Goal: Information Seeking & Learning: Learn about a topic

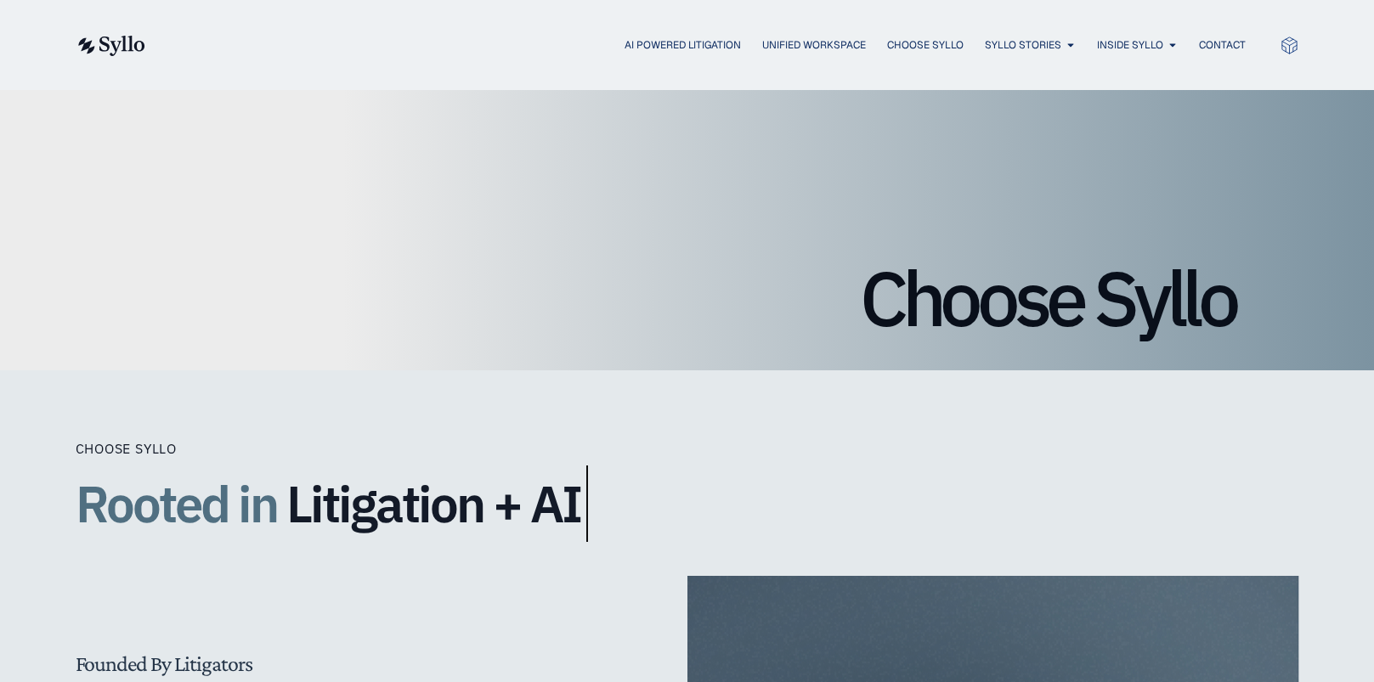
click at [120, 49] on img at bounding box center [111, 46] width 70 height 20
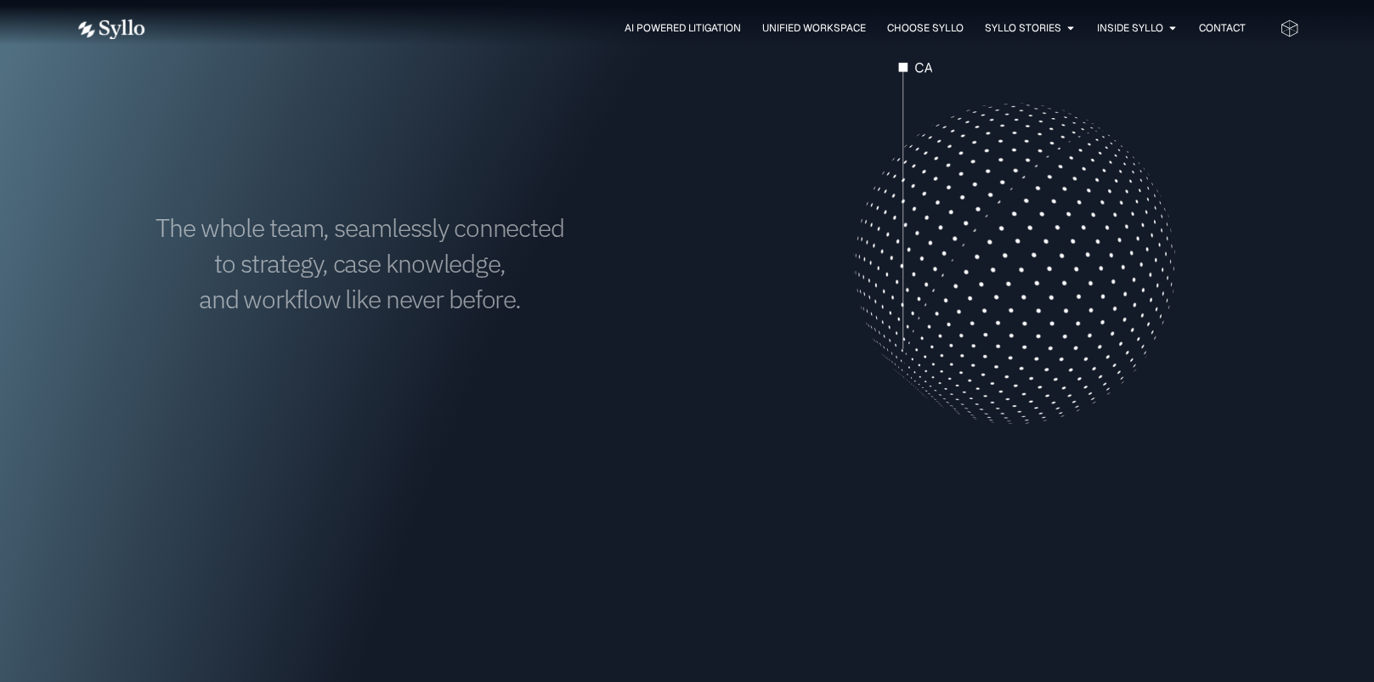
scroll to position [680, 0]
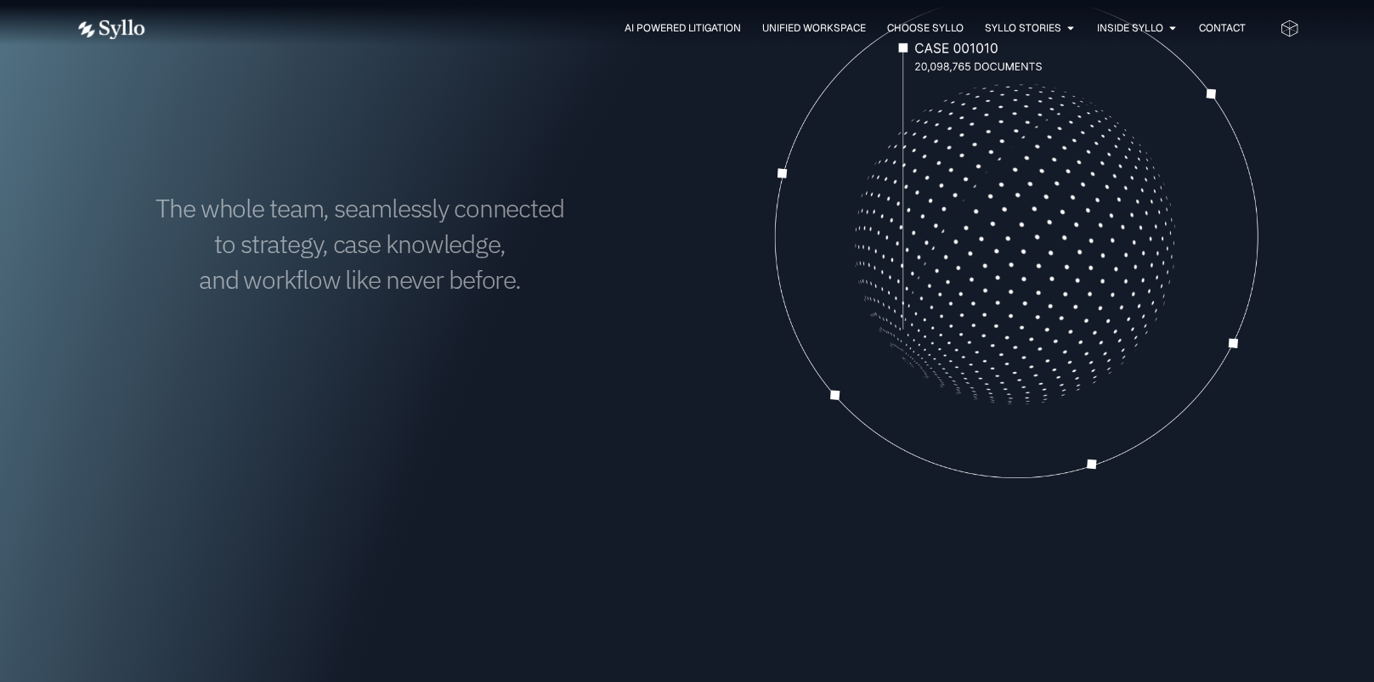
click at [1012, 239] on video at bounding box center [1014, 243] width 569 height 569
click at [728, 416] on div "The whole team, seamlessly connected to strategy, case knowledge, and workflow …" at bounding box center [688, 243] width 1224 height 569
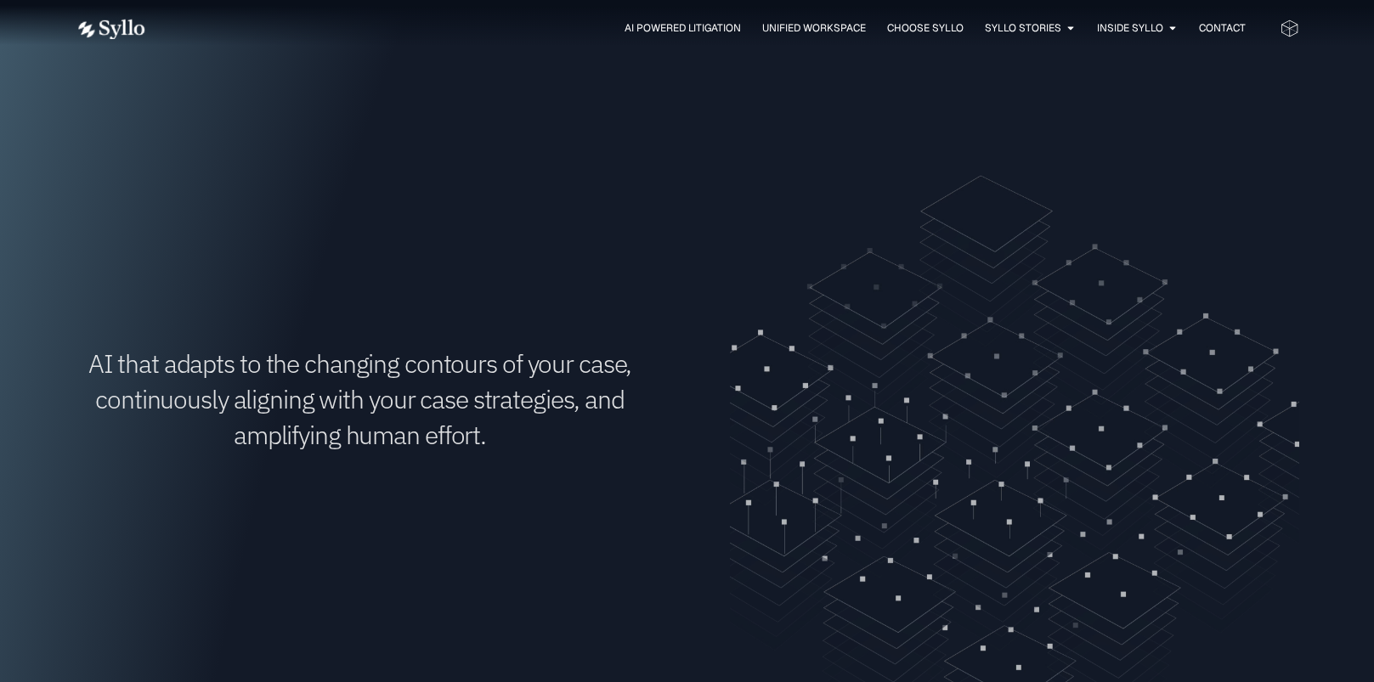
scroll to position [1190, 0]
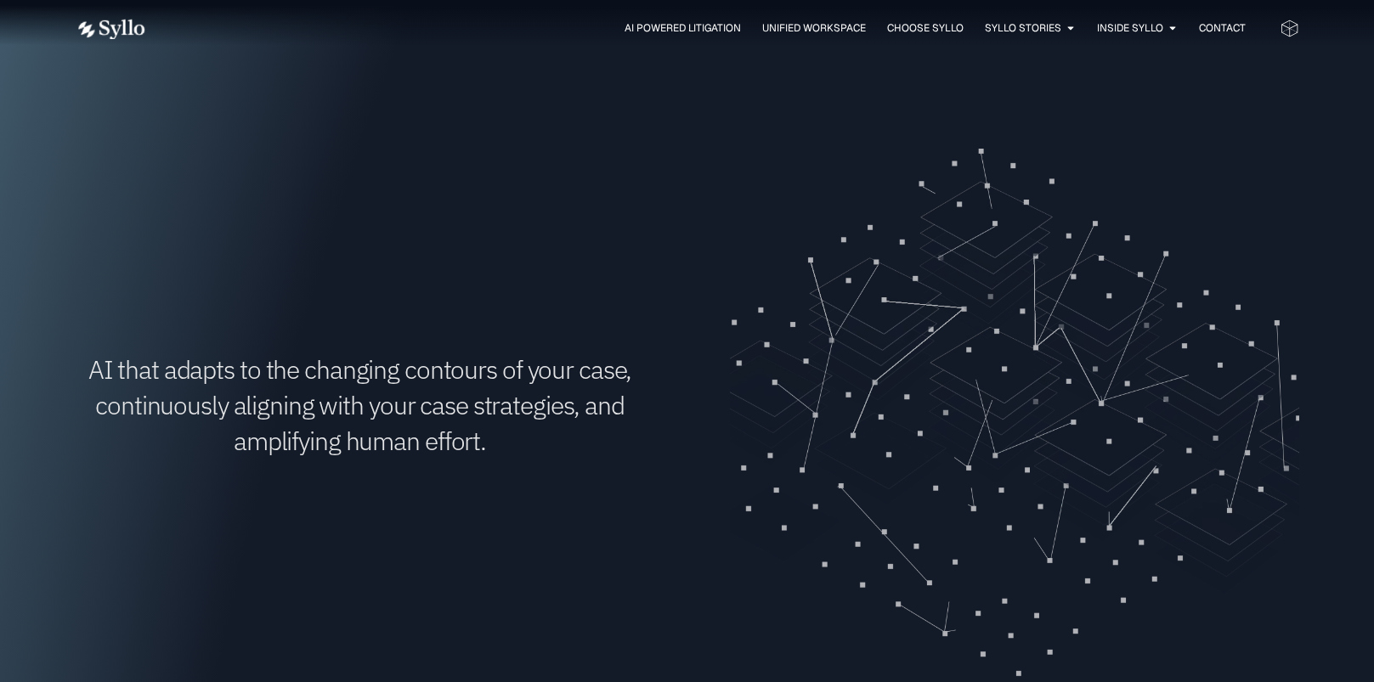
click at [1033, 367] on video at bounding box center [1014, 405] width 569 height 569
drag, startPoint x: 1010, startPoint y: 346, endPoint x: 972, endPoint y: 337, distance: 38.3
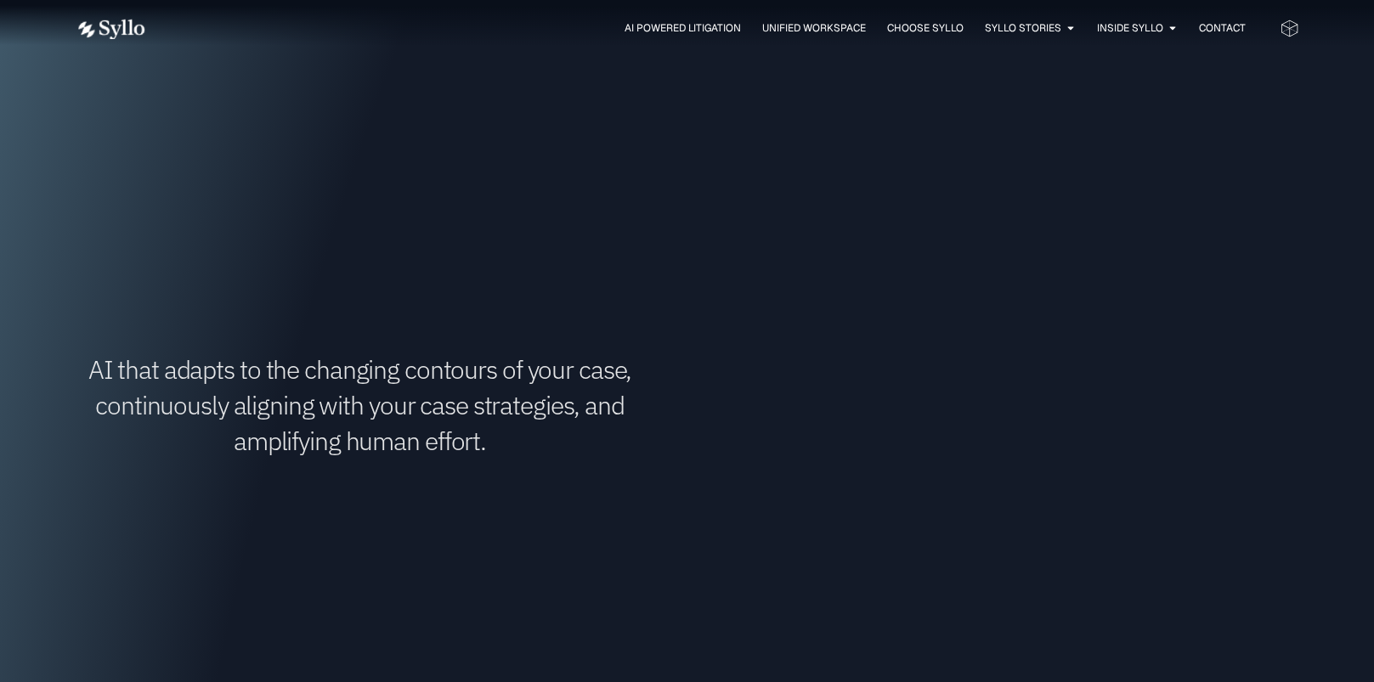
click at [972, 337] on video at bounding box center [1014, 405] width 569 height 569
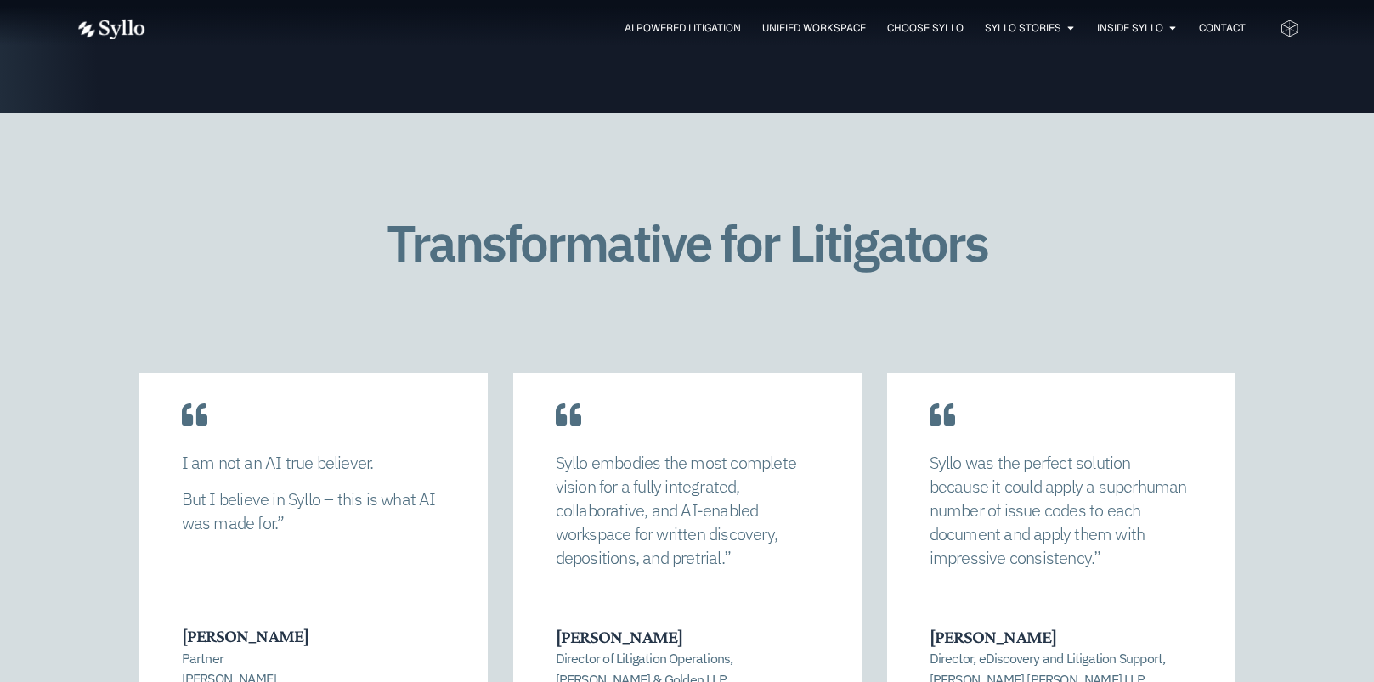
scroll to position [3484, 0]
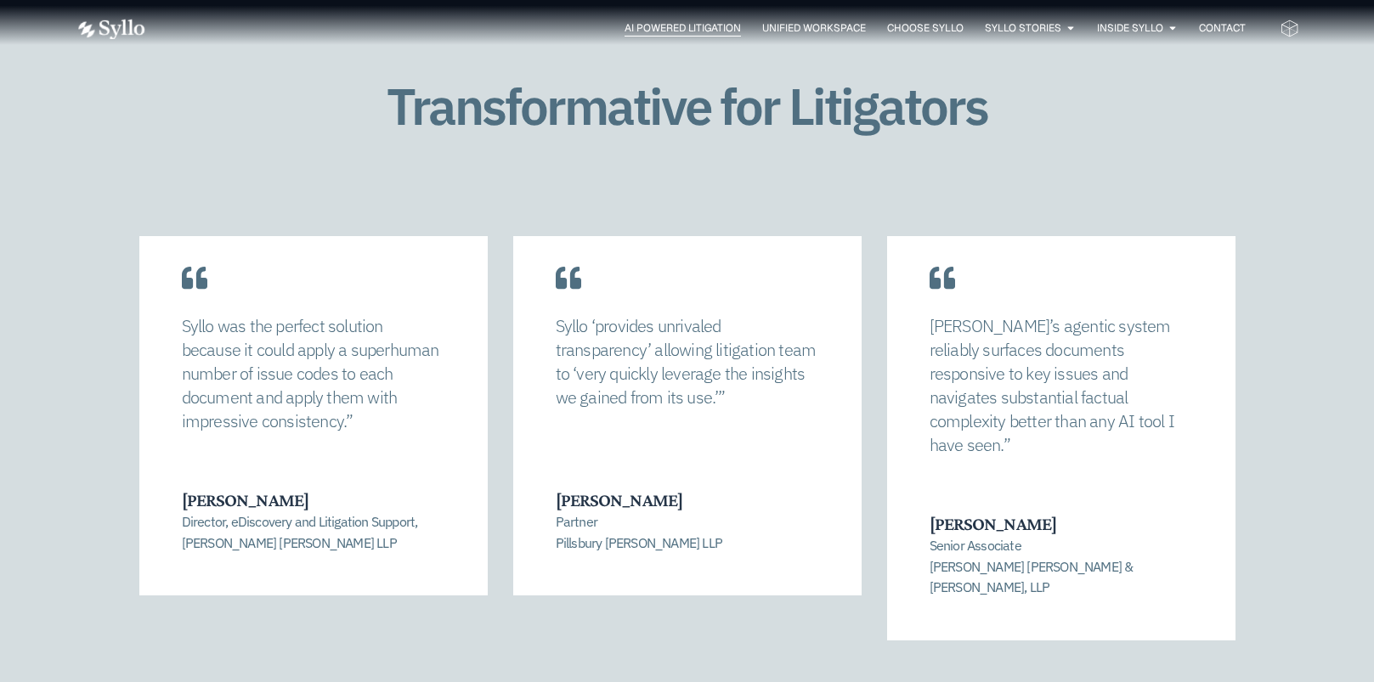
click at [708, 20] on span "AI Powered Litigation" at bounding box center [683, 27] width 116 height 15
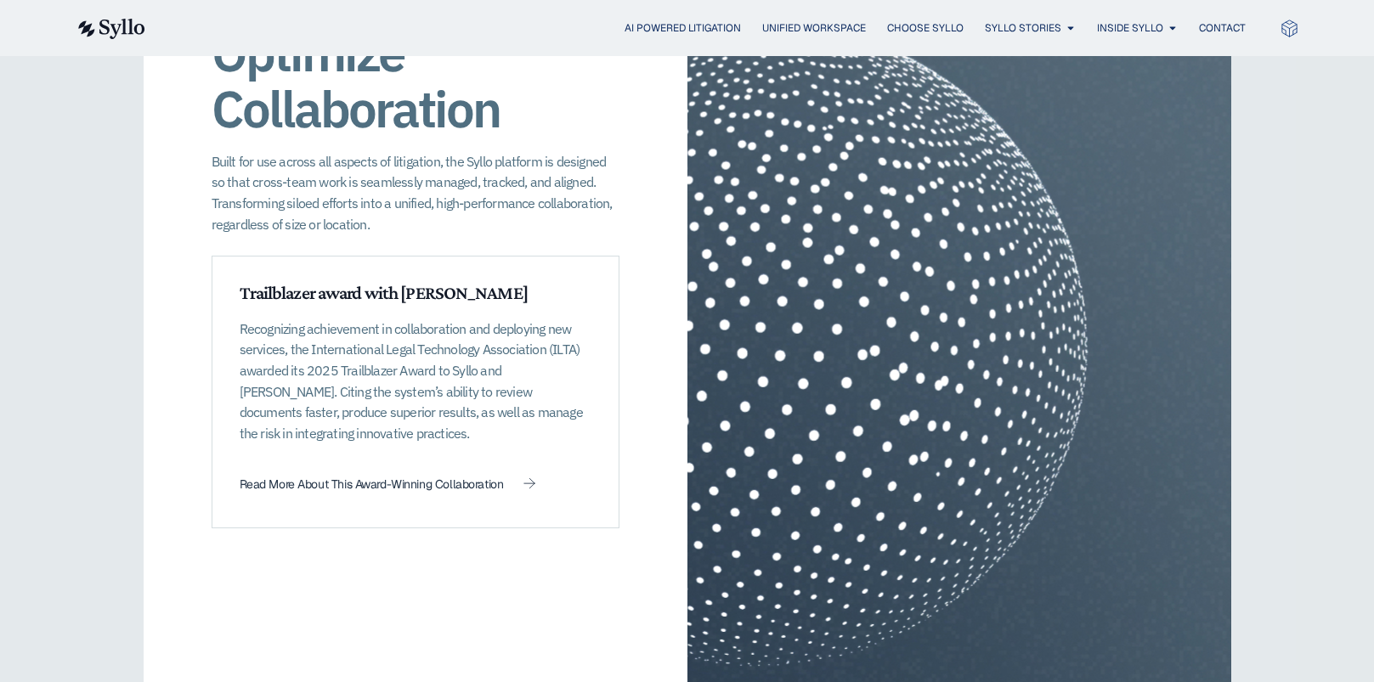
scroll to position [2379, 0]
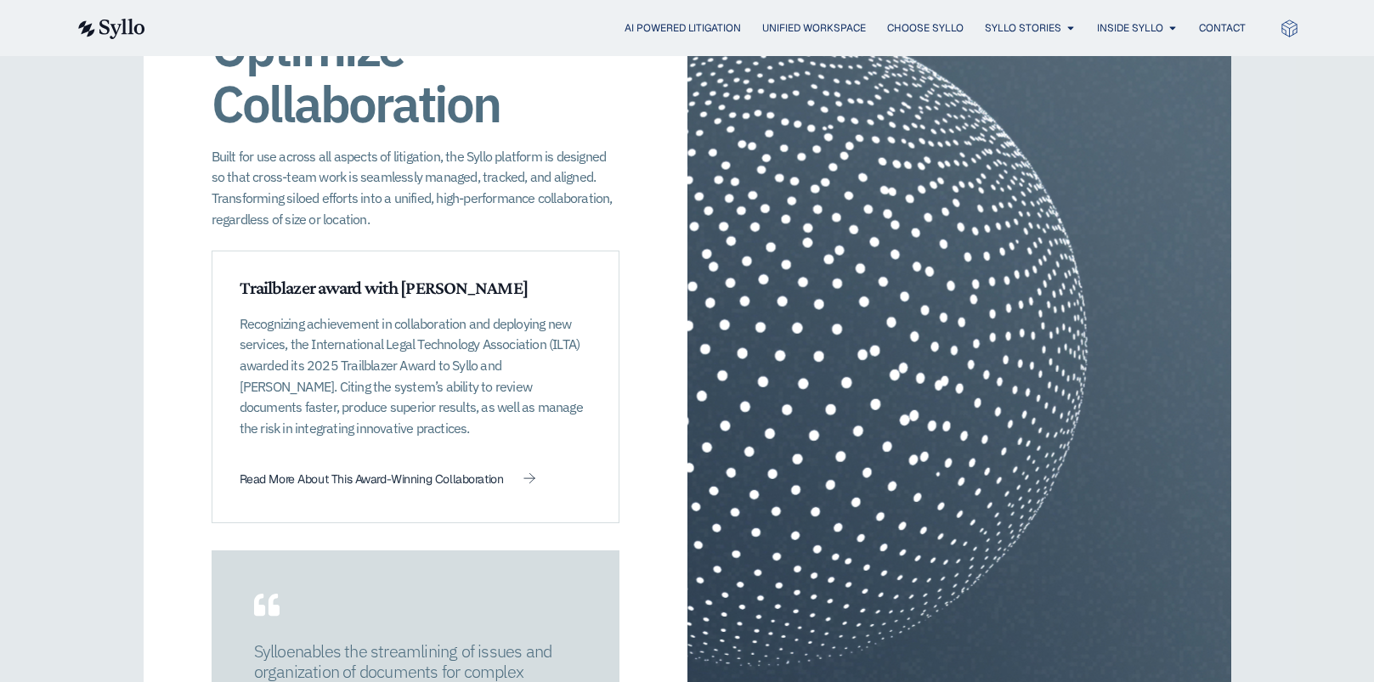
drag, startPoint x: 1038, startPoint y: 254, endPoint x: 960, endPoint y: 371, distance: 140.5
drag, startPoint x: 960, startPoint y: 371, endPoint x: 874, endPoint y: 301, distance: 111.1
drag, startPoint x: 874, startPoint y: 301, endPoint x: 788, endPoint y: 268, distance: 92.8
click at [788, 268] on div at bounding box center [959, 445] width 544 height 1058
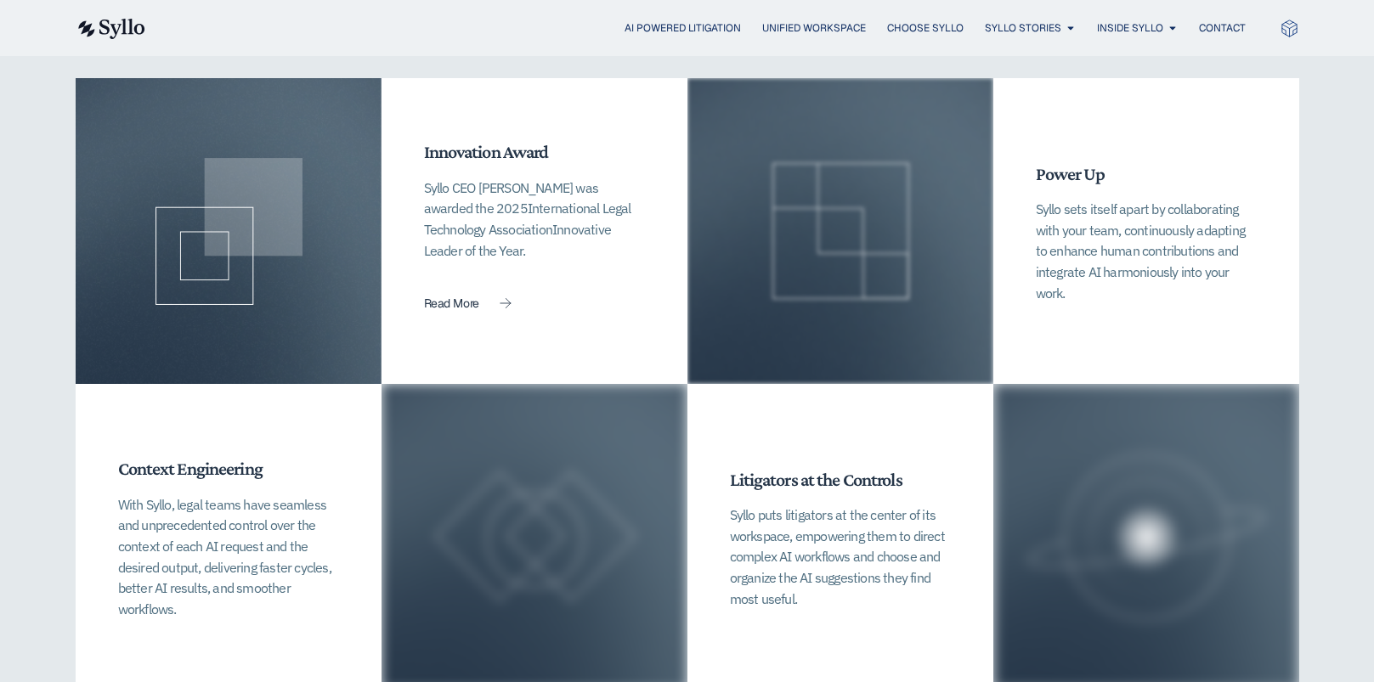
scroll to position [3824, 0]
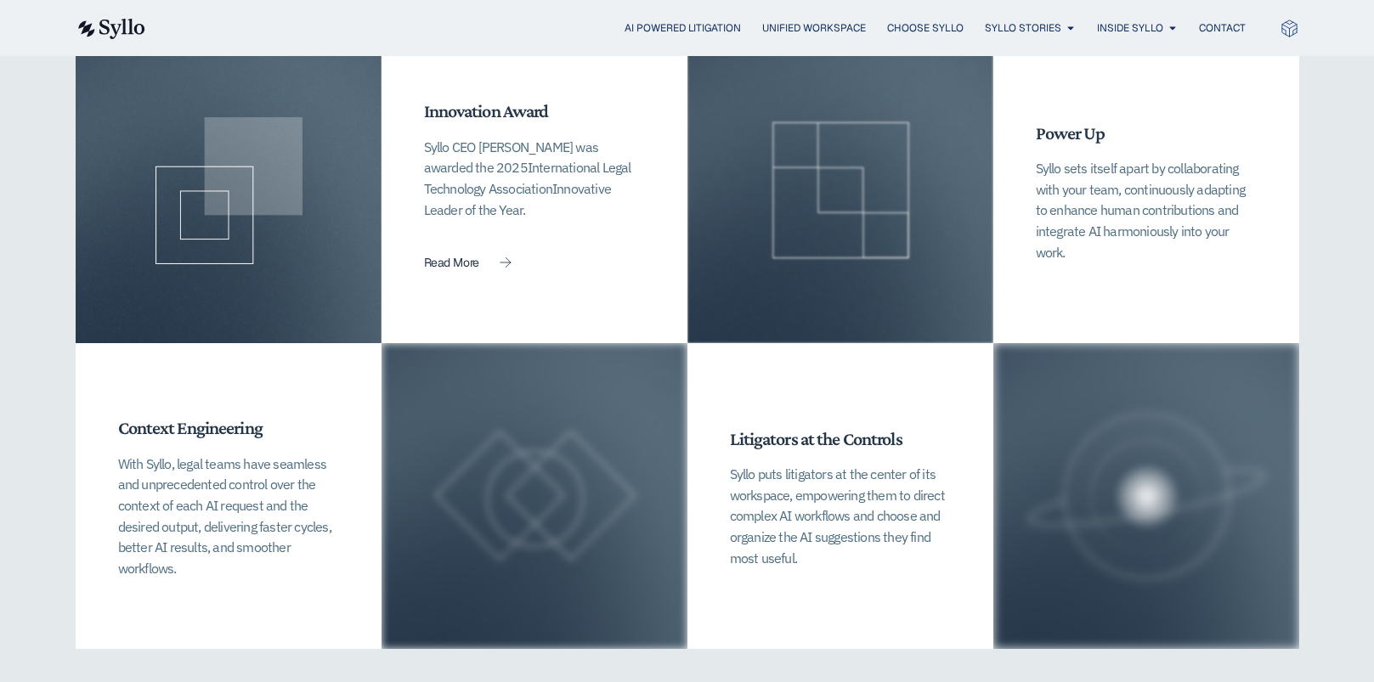
drag, startPoint x: 636, startPoint y: 388, endPoint x: 1322, endPoint y: 416, distance: 687.2
click at [1322, 416] on div "AI Powered Litigation Maximize Alignment with AI and Tech​ In an increasingly A…" at bounding box center [687, 191] width 1374 height 1121
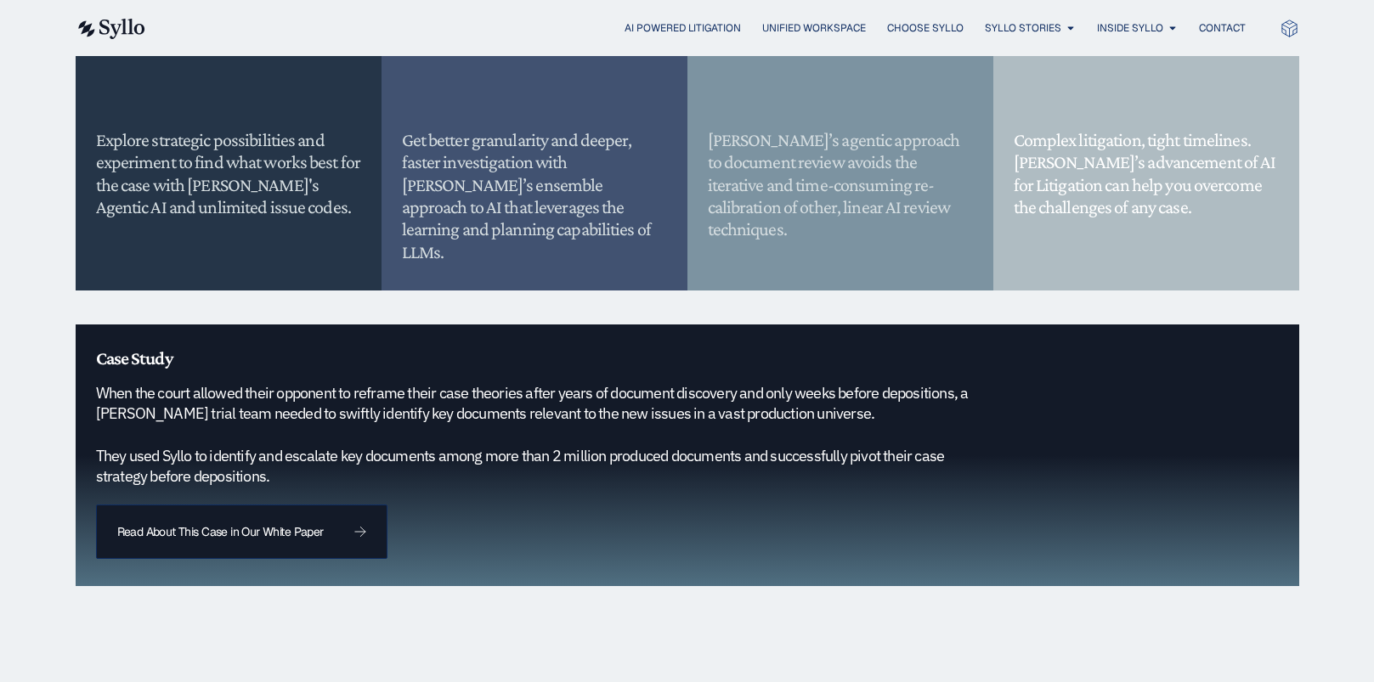
scroll to position [1264, 0]
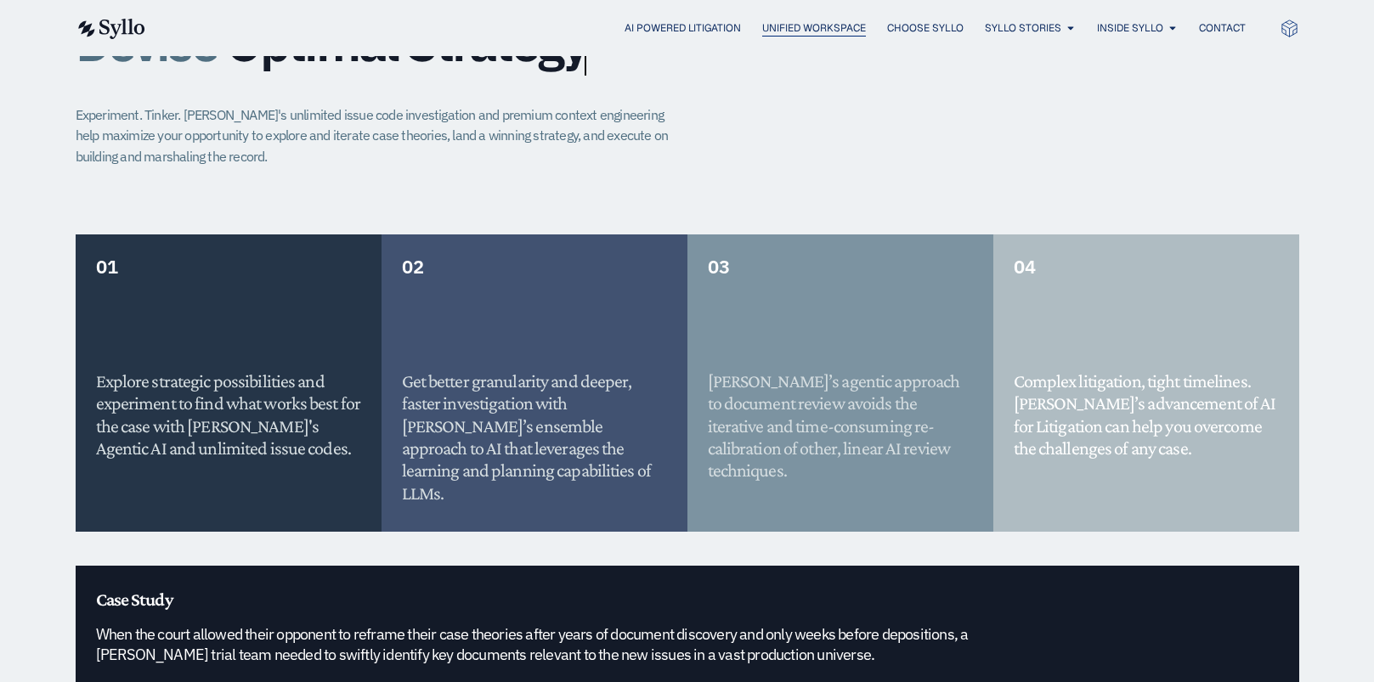
click at [820, 25] on span "Unified Workspace" at bounding box center [814, 27] width 104 height 15
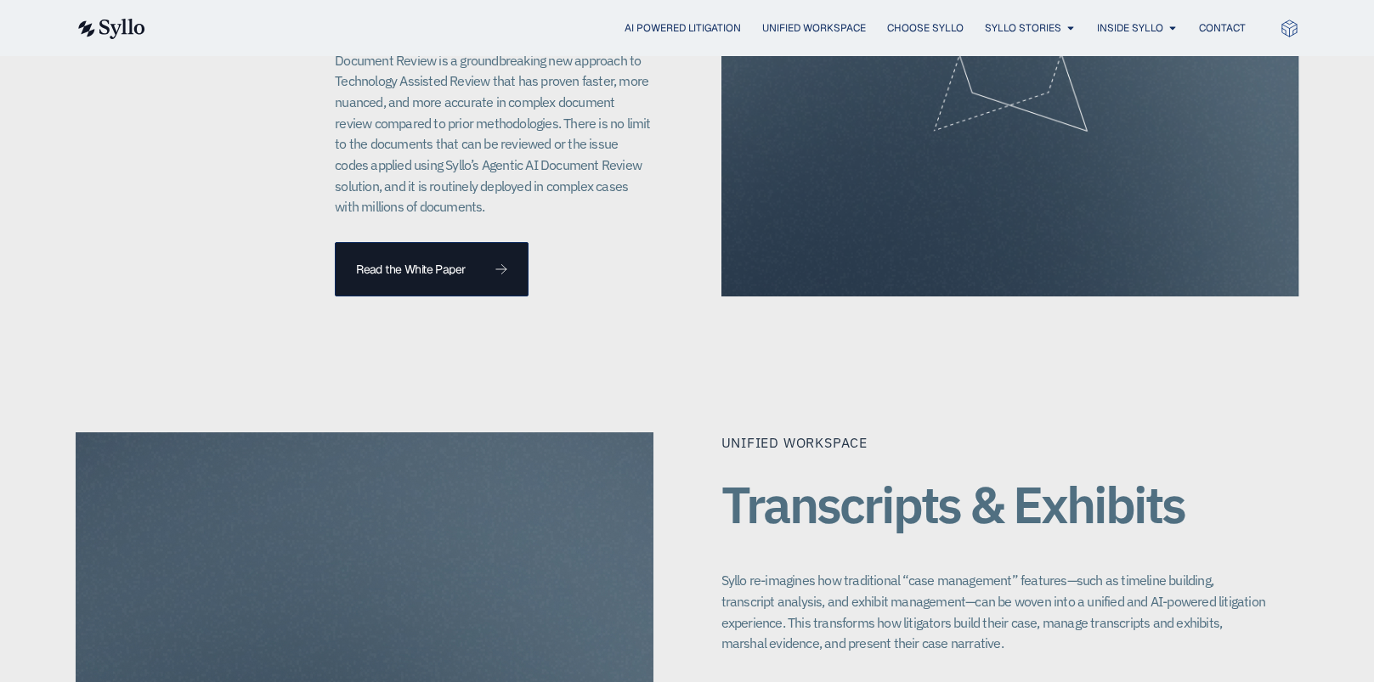
scroll to position [1615, 0]
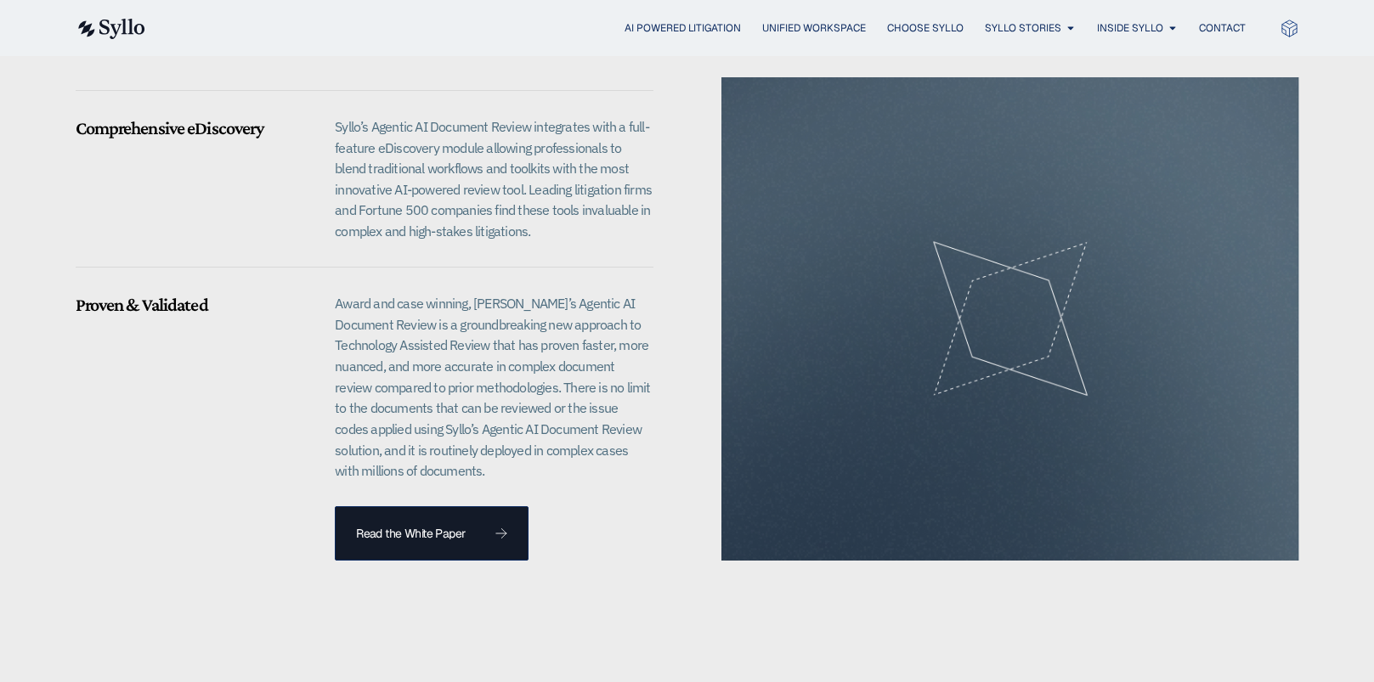
drag, startPoint x: 1029, startPoint y: 363, endPoint x: 940, endPoint y: 149, distance: 232.0
drag, startPoint x: 940, startPoint y: 149, endPoint x: 891, endPoint y: 290, distance: 149.2
click at [891, 298] on div at bounding box center [1010, 319] width 578 height 42
drag, startPoint x: 892, startPoint y: 290, endPoint x: 744, endPoint y: 220, distance: 164.2
click at [744, 220] on div at bounding box center [1010, 319] width 578 height 484
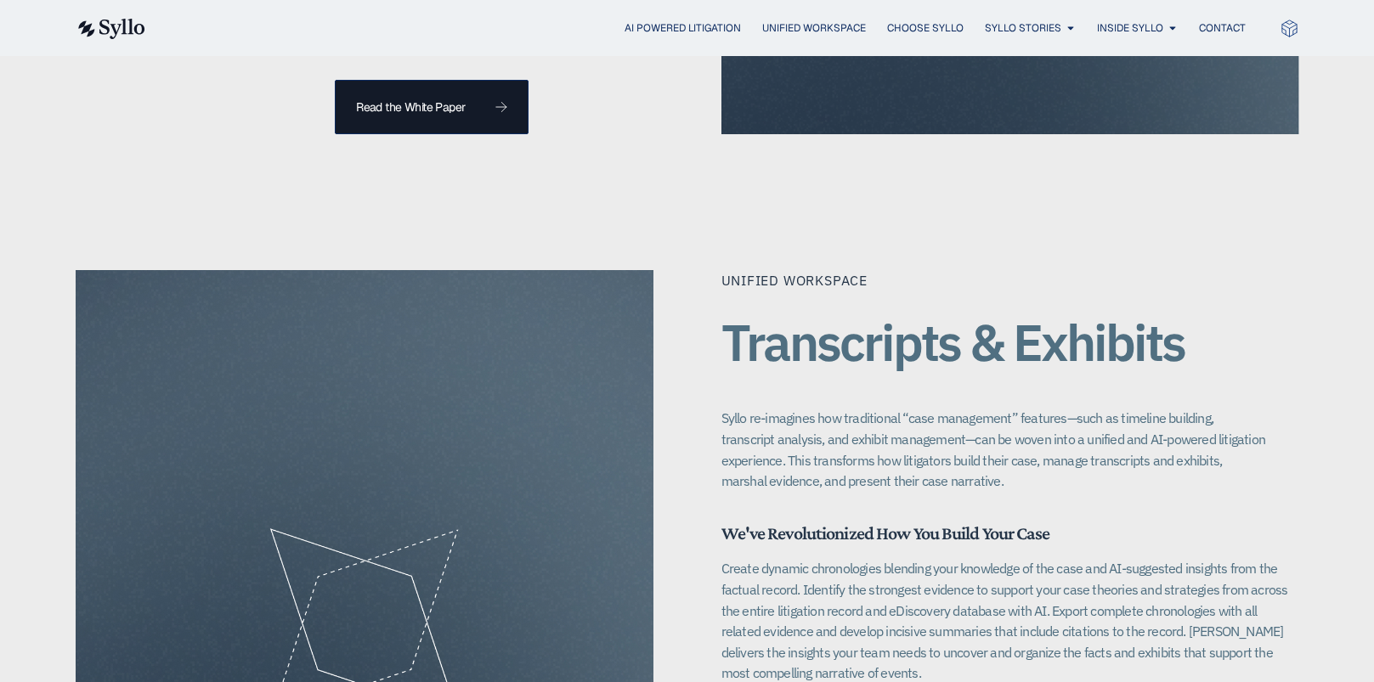
scroll to position [2040, 0]
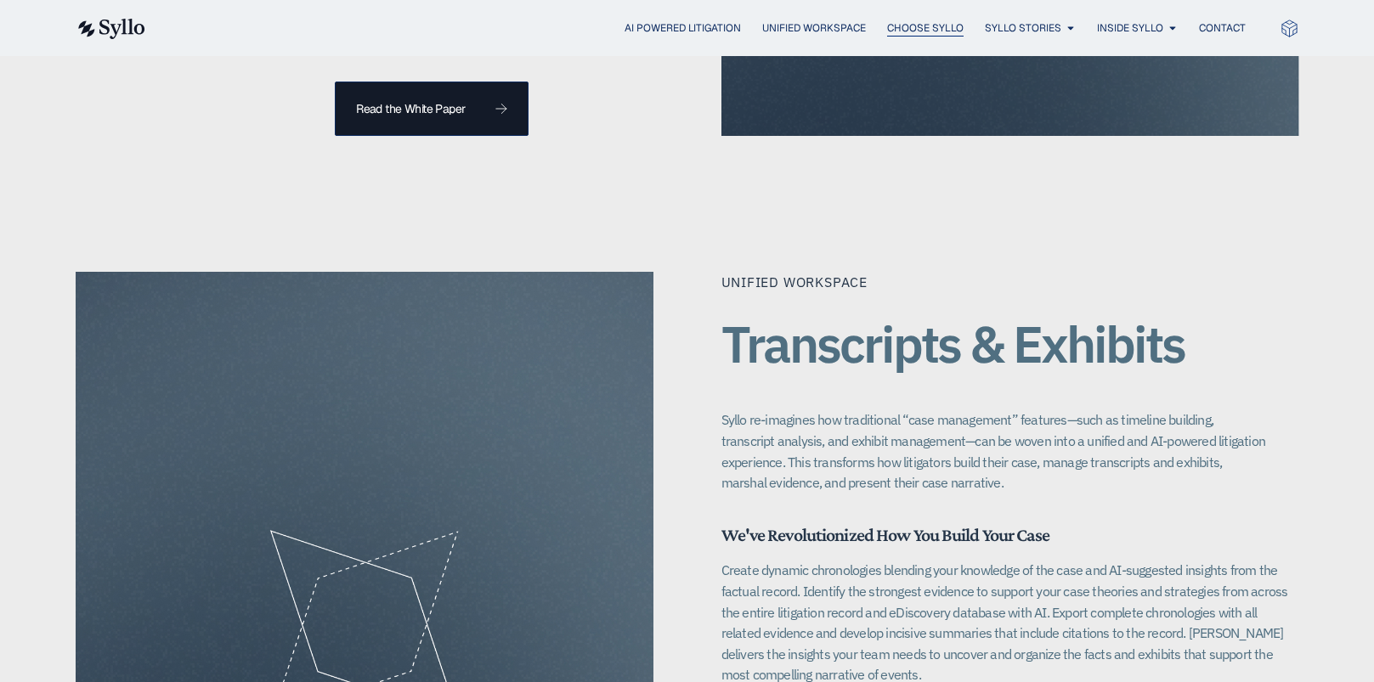
click at [899, 23] on span "Choose Syllo" at bounding box center [925, 27] width 76 height 15
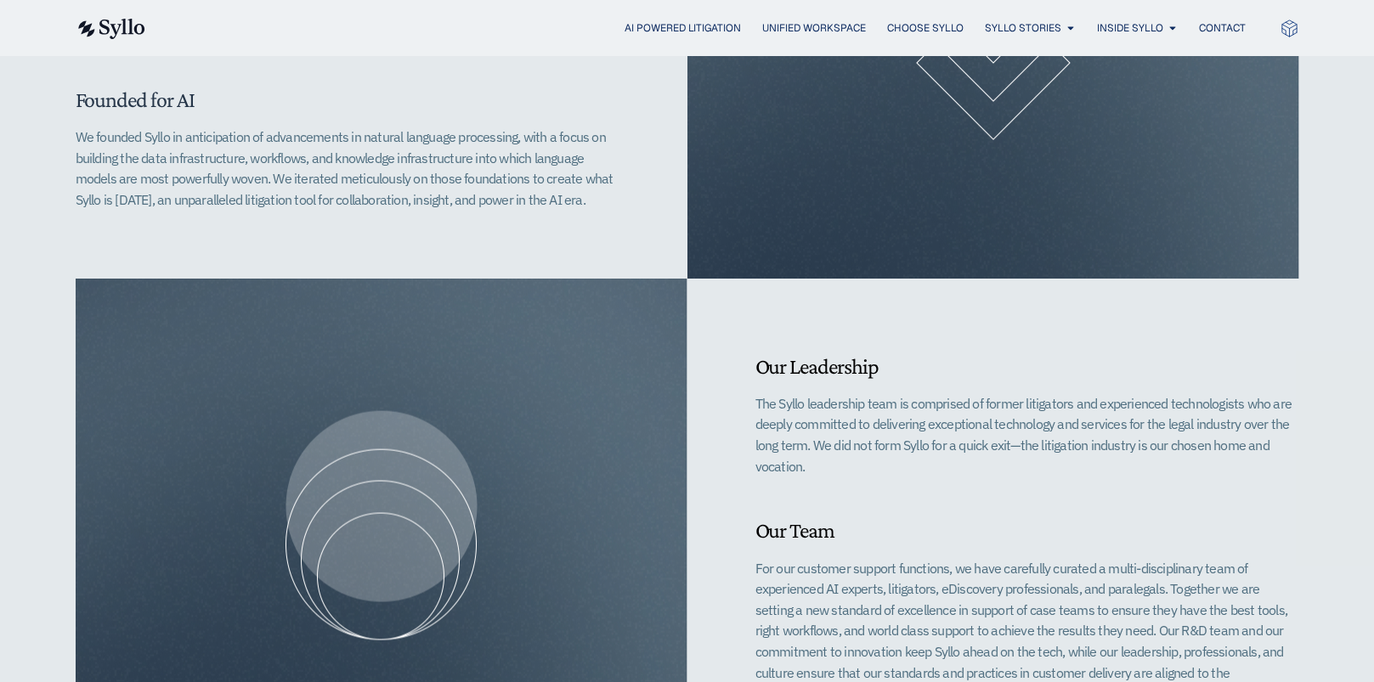
scroll to position [850, 0]
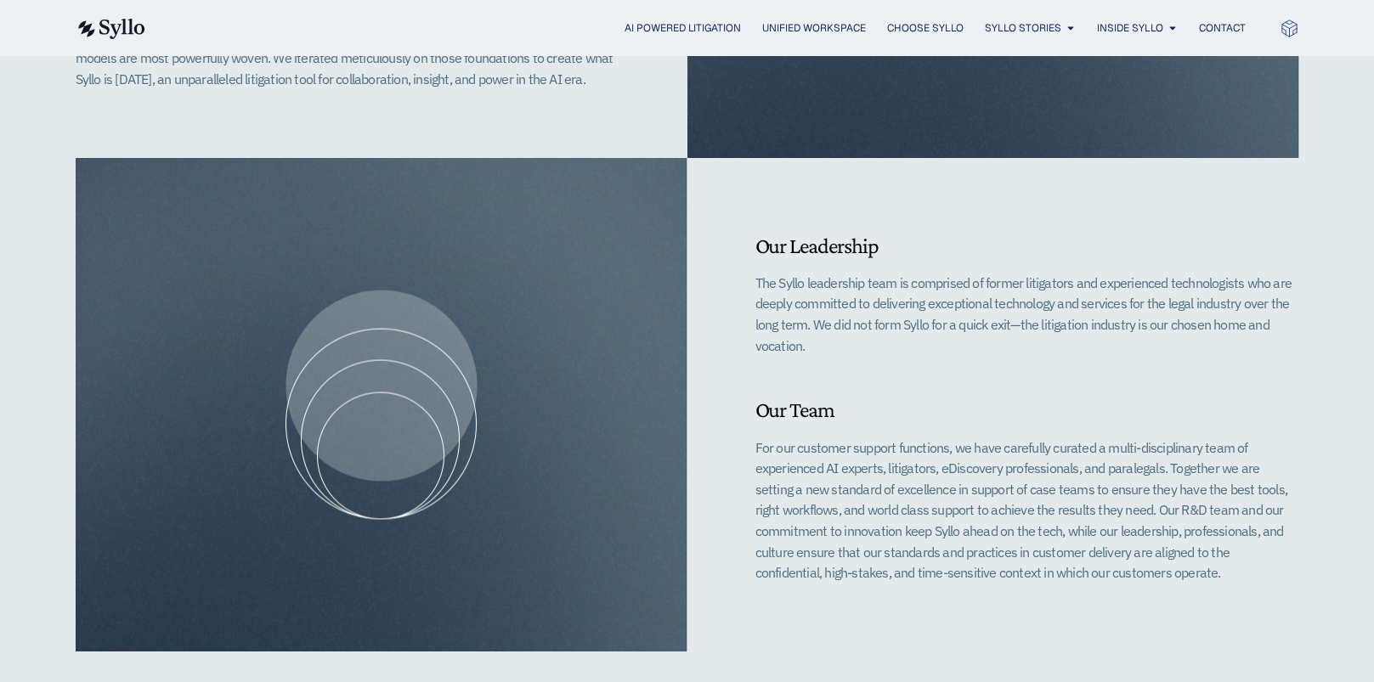
drag, startPoint x: 485, startPoint y: 308, endPoint x: 271, endPoint y: 226, distance: 229.2
click at [271, 226] on div at bounding box center [382, 405] width 612 height 494
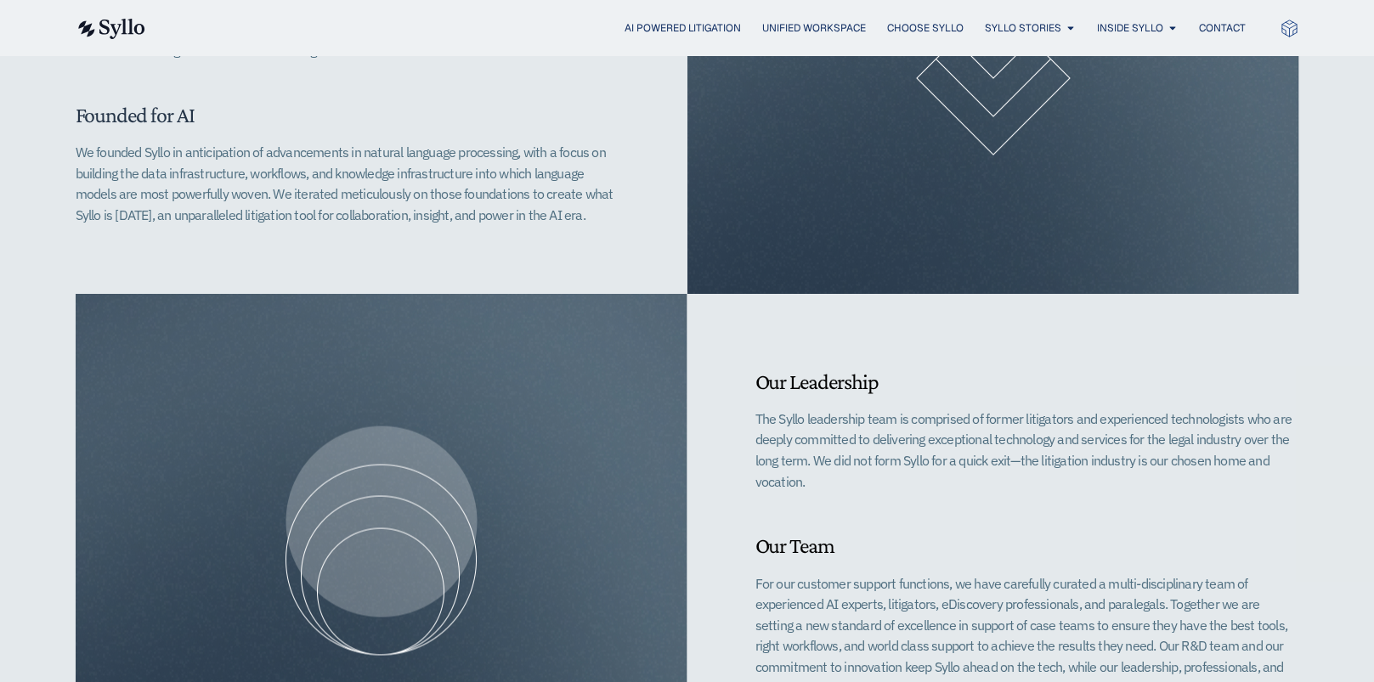
scroll to position [425, 0]
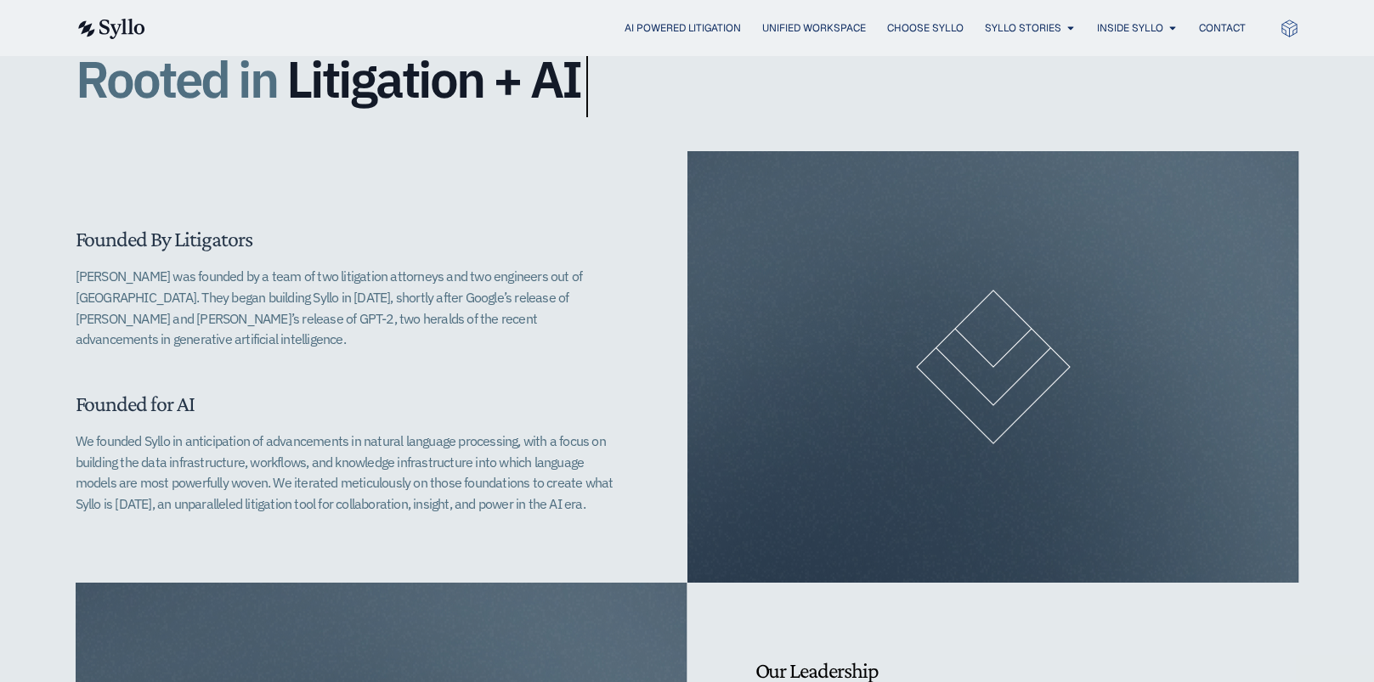
drag, startPoint x: 919, startPoint y: 319, endPoint x: 924, endPoint y: 427, distance: 108.0
click at [924, 427] on div at bounding box center [993, 367] width 612 height 432
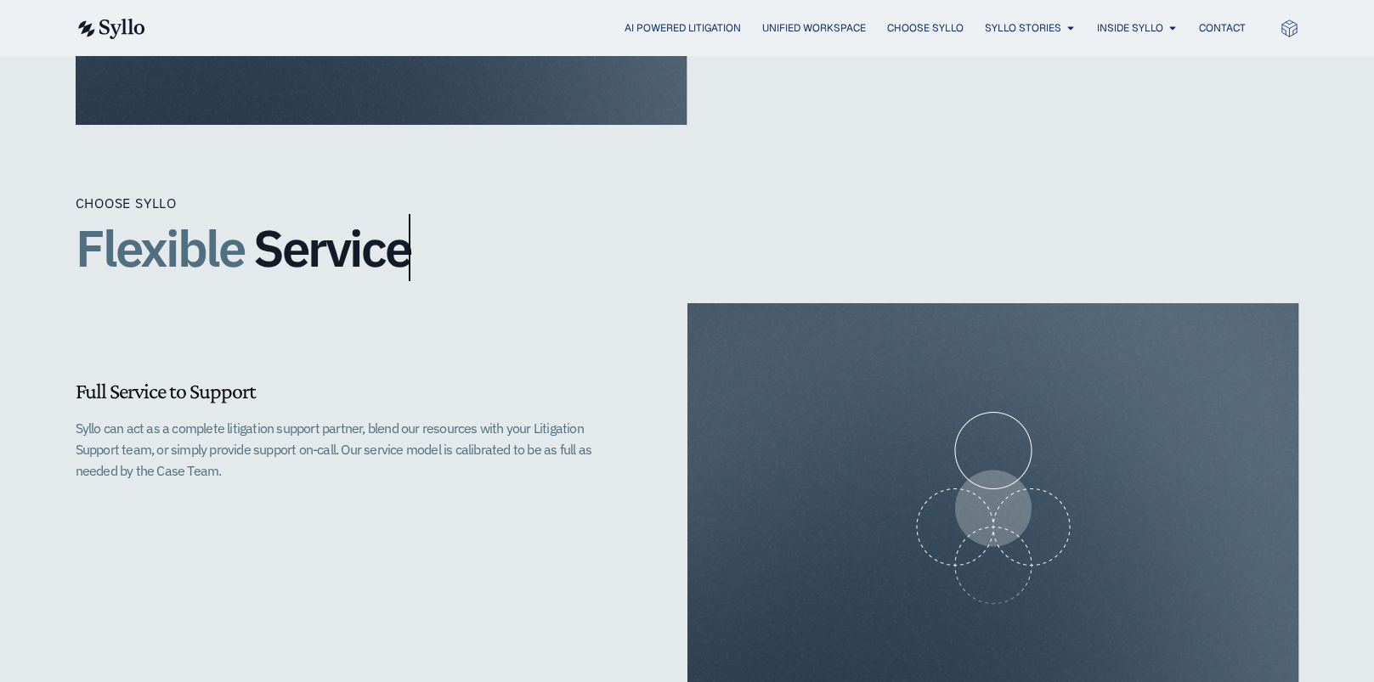
scroll to position [1615, 0]
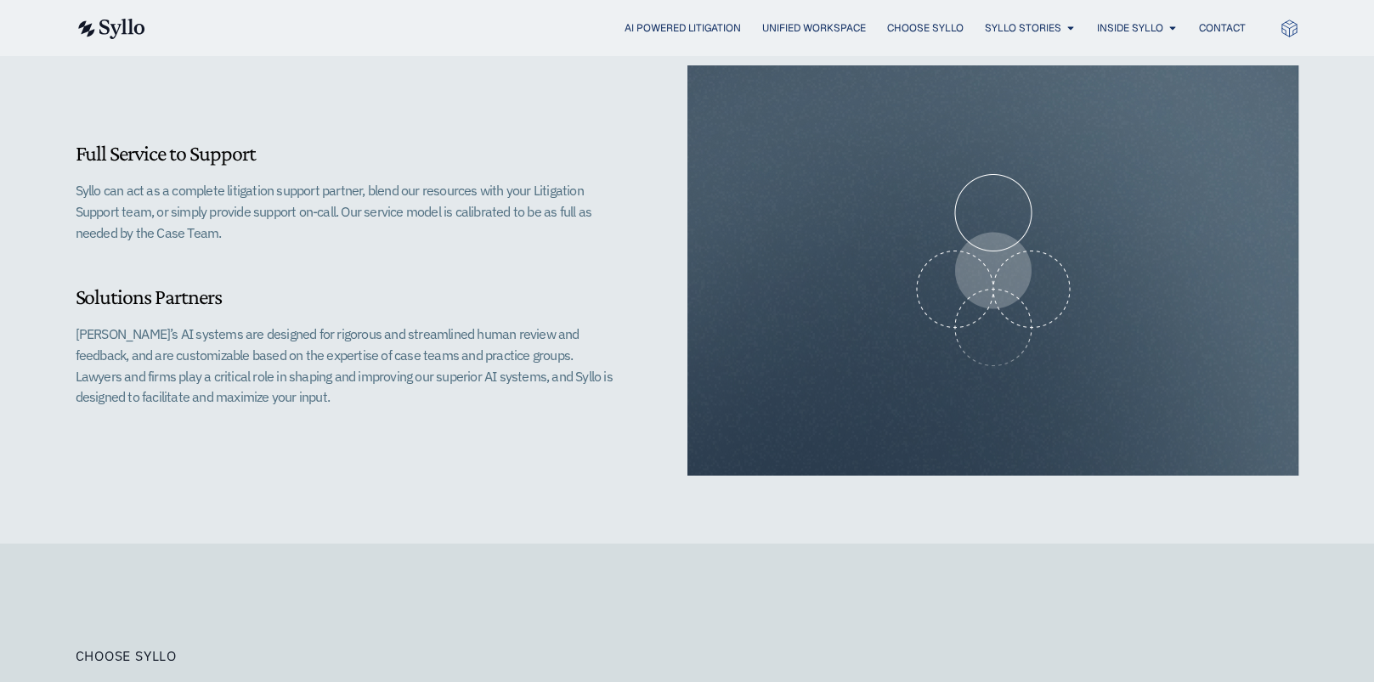
drag, startPoint x: 949, startPoint y: 273, endPoint x: 830, endPoint y: 297, distance: 121.3
click at [830, 297] on div at bounding box center [993, 270] width 612 height 410
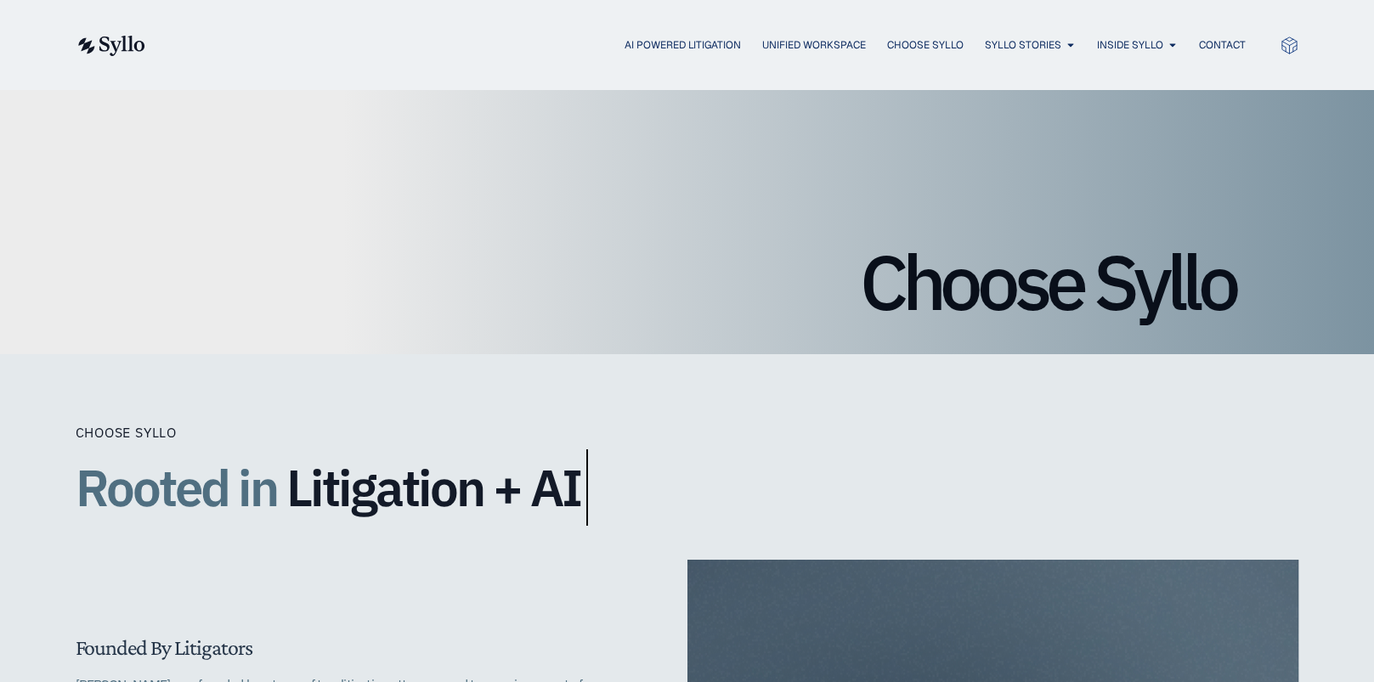
scroll to position [0, 0]
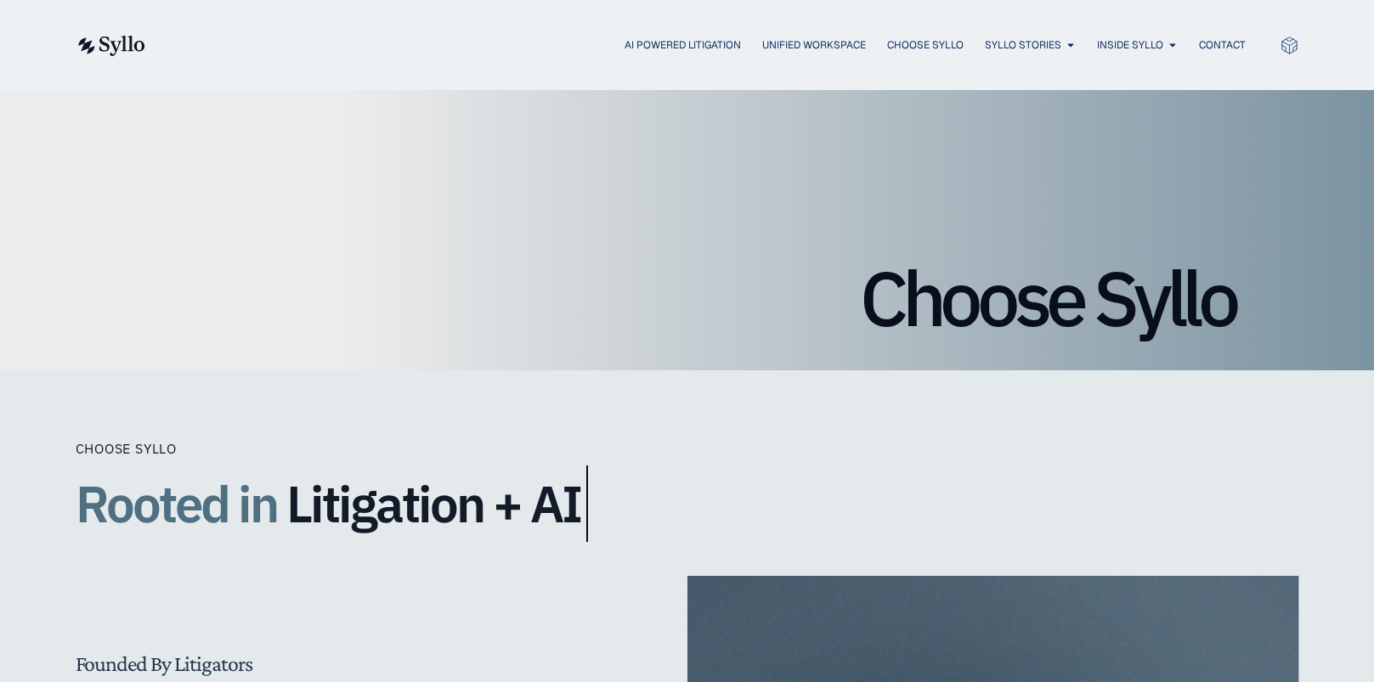
click at [110, 42] on img at bounding box center [111, 46] width 70 height 20
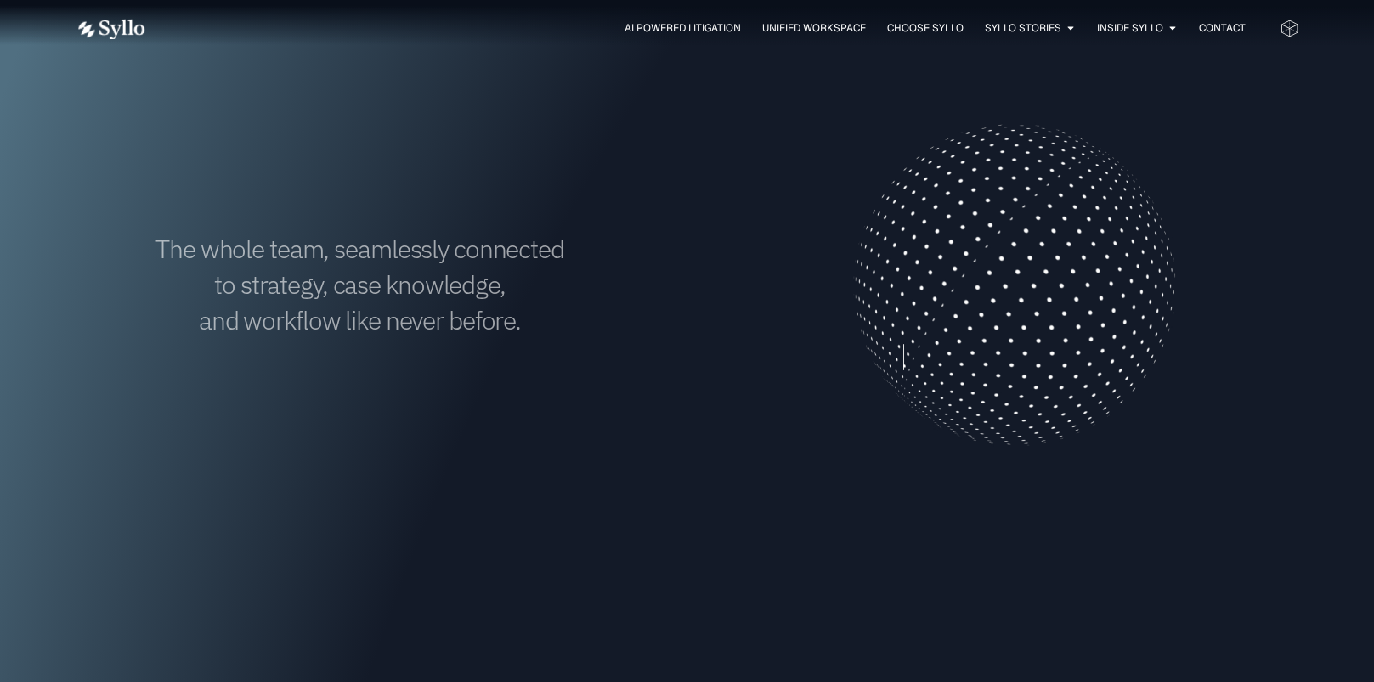
scroll to position [595, 0]
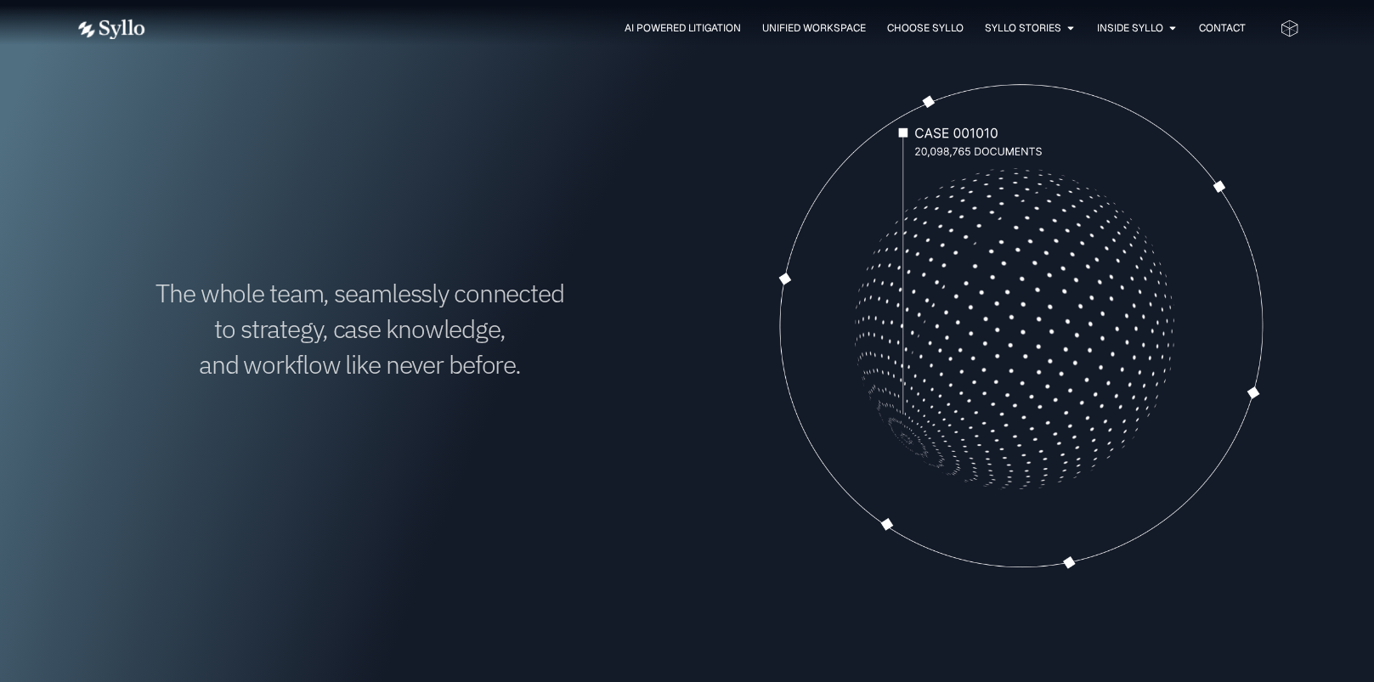
click at [1102, 230] on video at bounding box center [1014, 328] width 569 height 569
click at [1110, 218] on video at bounding box center [1014, 328] width 569 height 569
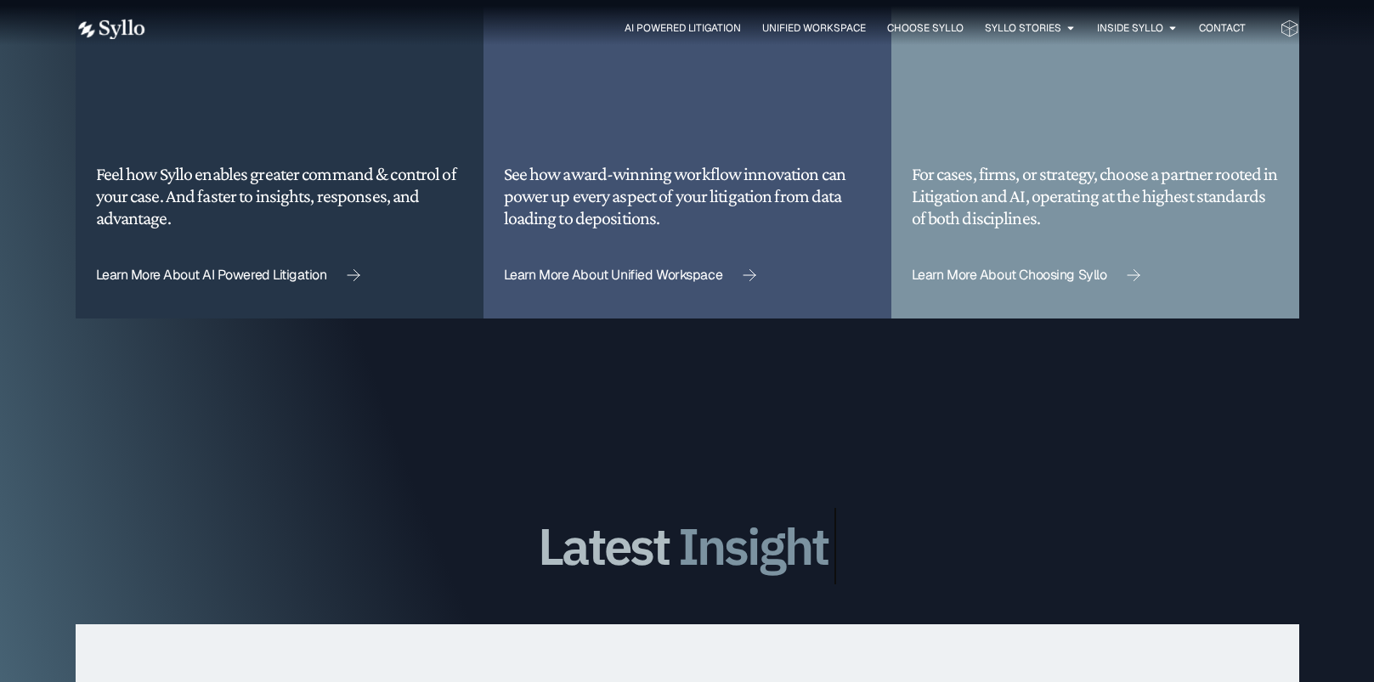
scroll to position [4589, 0]
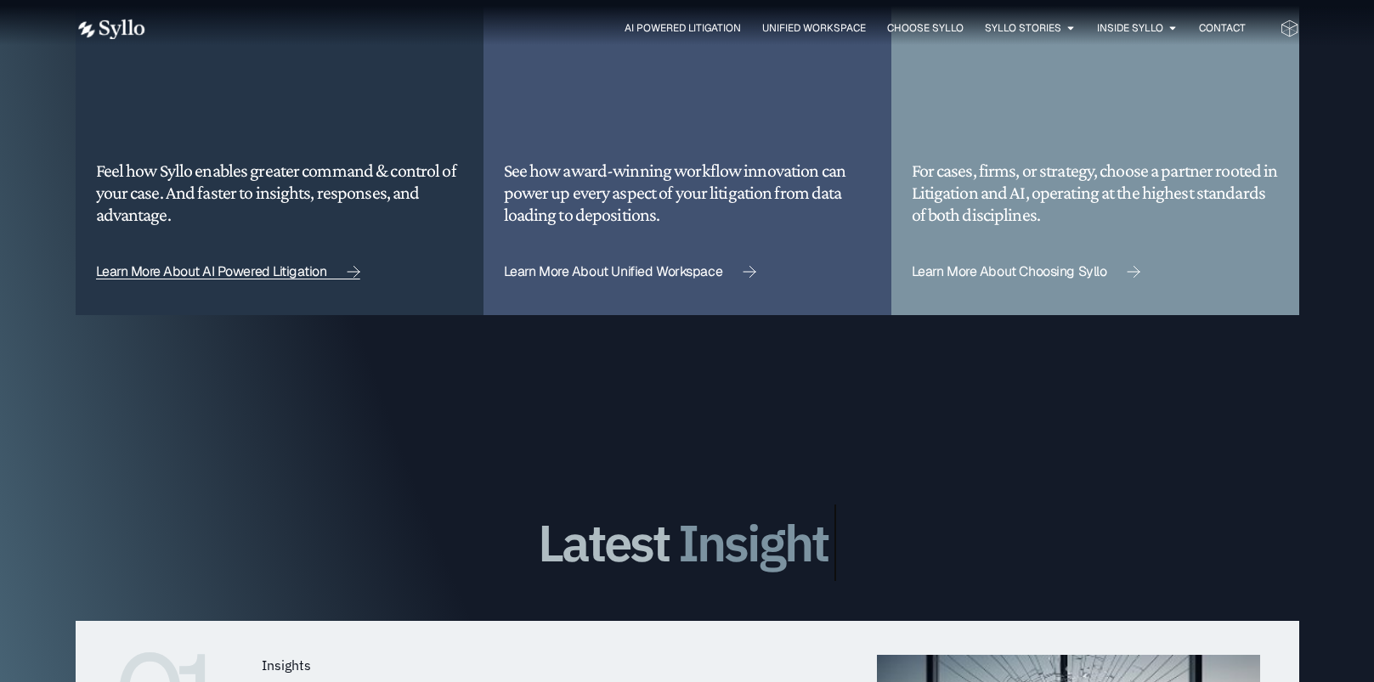
click at [297, 265] on span "Learn More About AI Powered Litigation" at bounding box center [211, 272] width 231 height 14
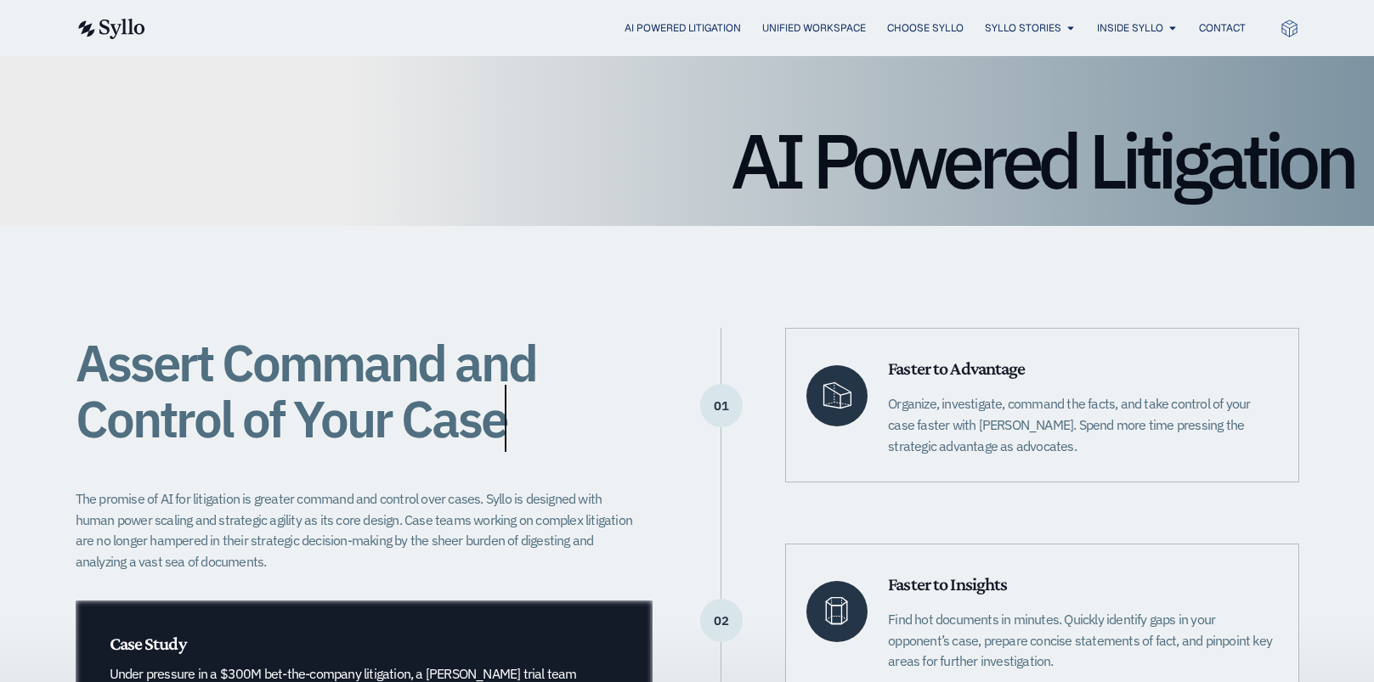
scroll to position [425, 0]
